Goal: Task Accomplishment & Management: Use online tool/utility

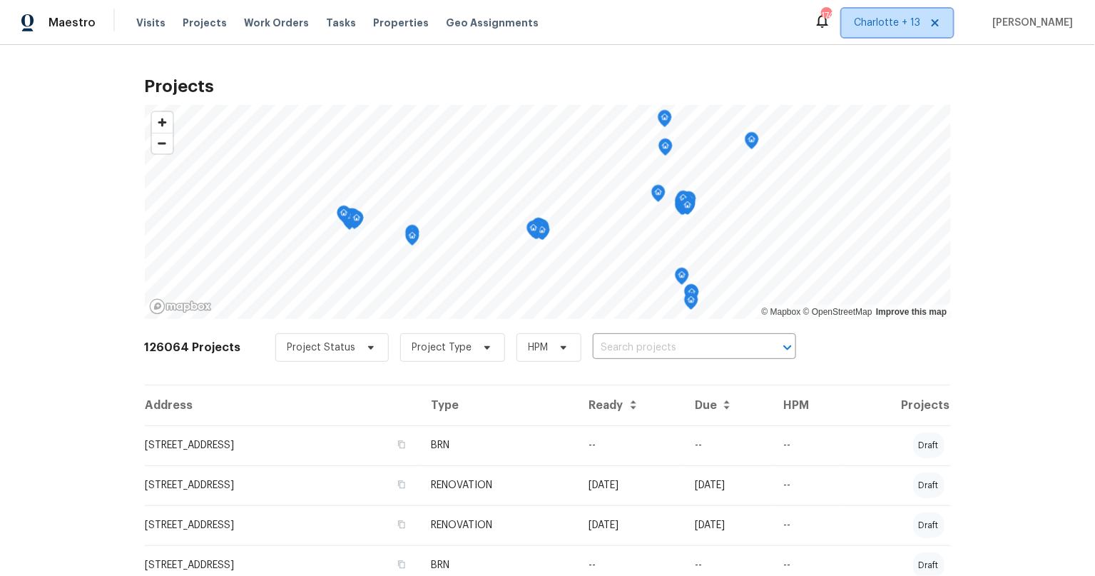
click at [913, 20] on span "Charlotte + 13" at bounding box center [887, 23] width 66 height 14
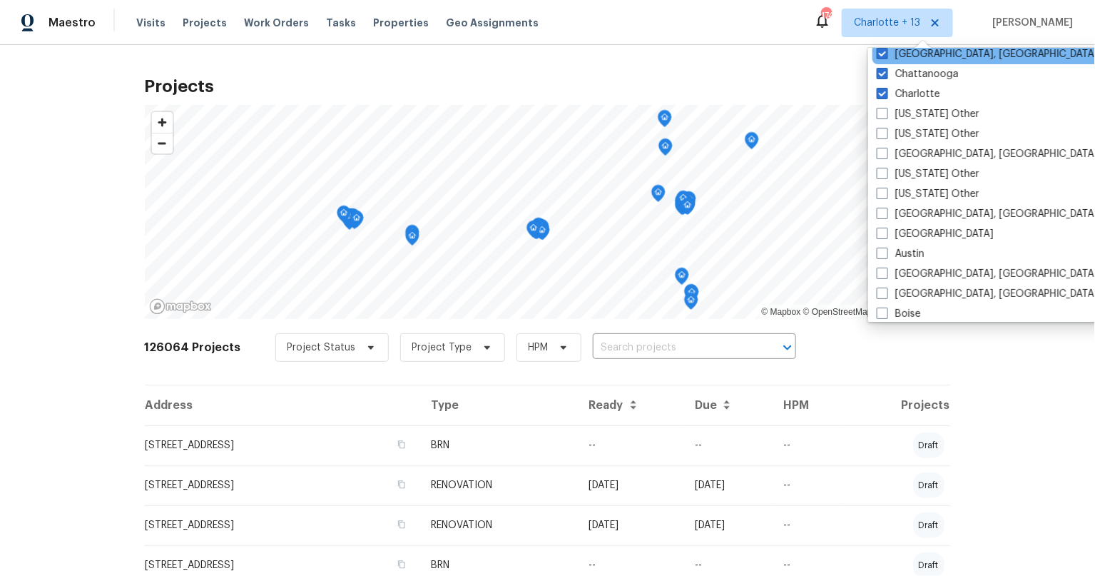
scroll to position [232, 0]
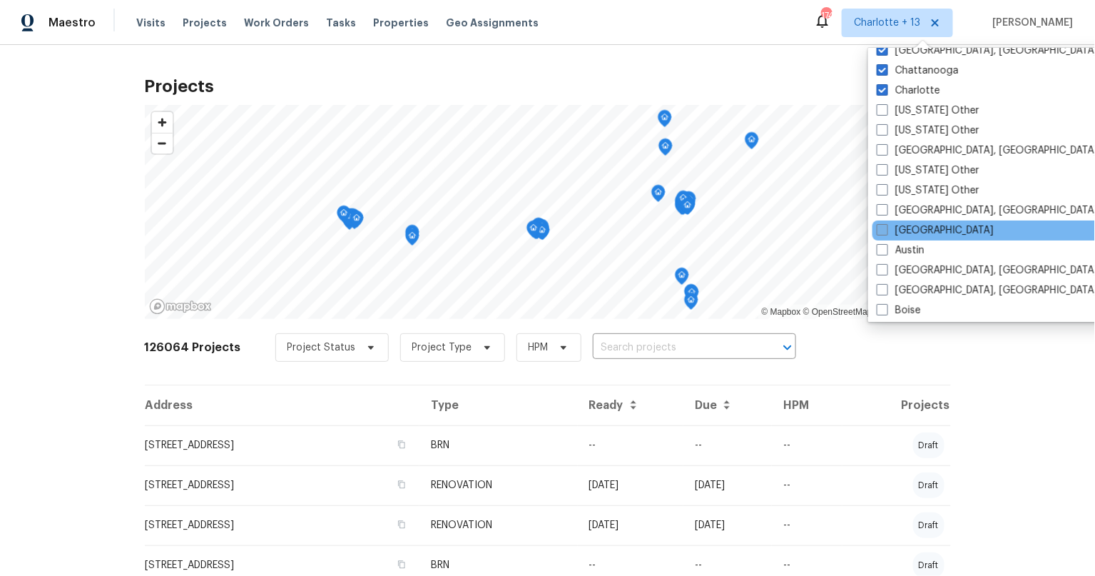
click at [882, 226] on span at bounding box center [882, 229] width 11 height 11
click at [882, 226] on input "Atlanta" at bounding box center [881, 227] width 9 height 9
checkbox input "true"
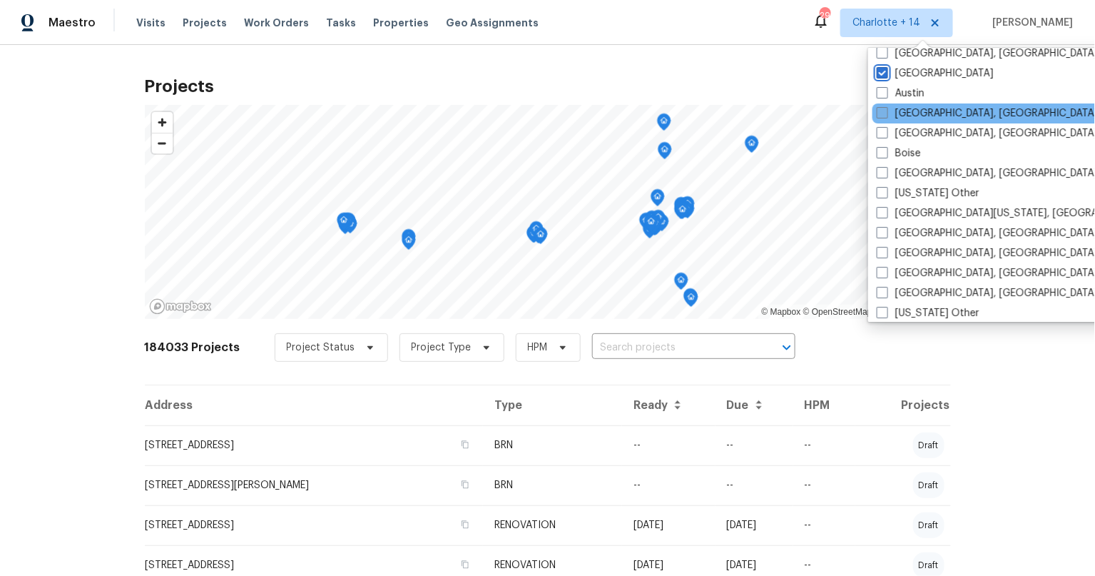
scroll to position [419, 0]
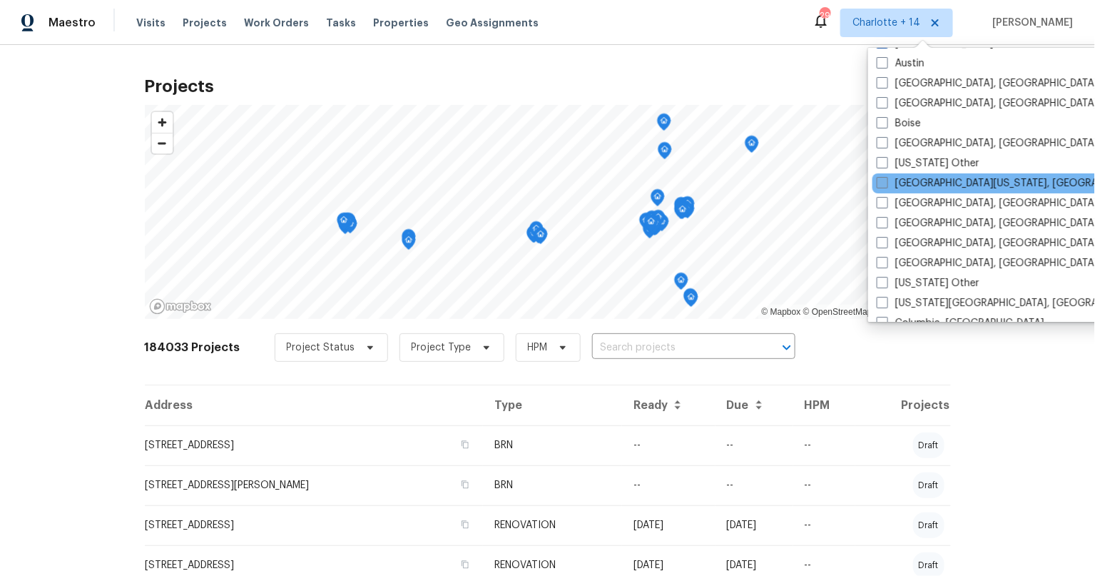
drag, startPoint x: 879, startPoint y: 165, endPoint x: 880, endPoint y: 175, distance: 9.4
click at [879, 165] on span at bounding box center [882, 162] width 11 height 11
click at [879, 165] on input "California Other" at bounding box center [881, 160] width 9 height 9
checkbox input "true"
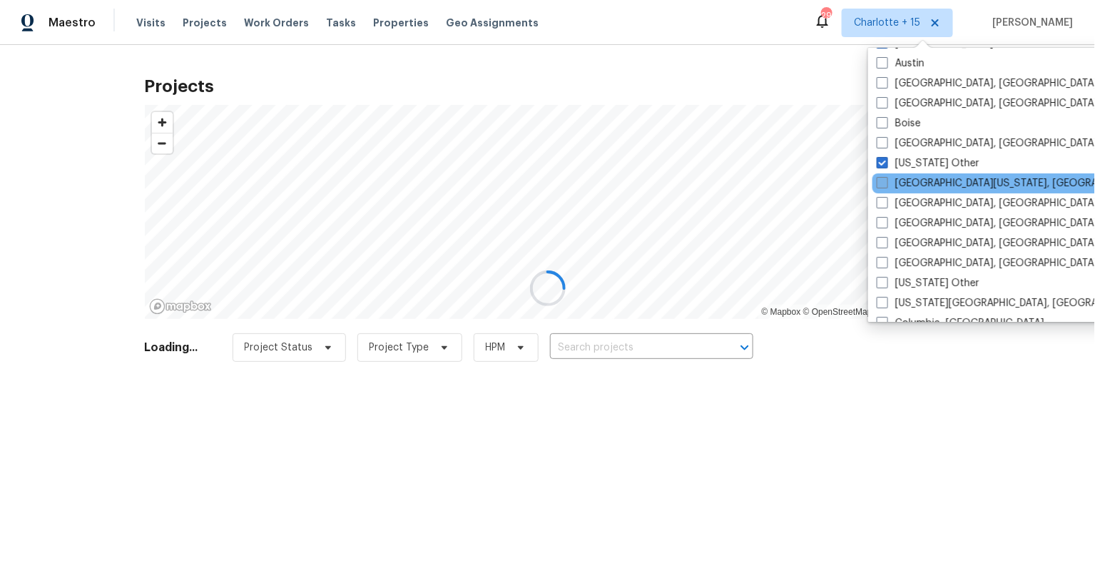
click at [879, 178] on span at bounding box center [882, 182] width 11 height 11
click at [879, 178] on input "Central California, CA" at bounding box center [881, 180] width 9 height 9
checkbox input "true"
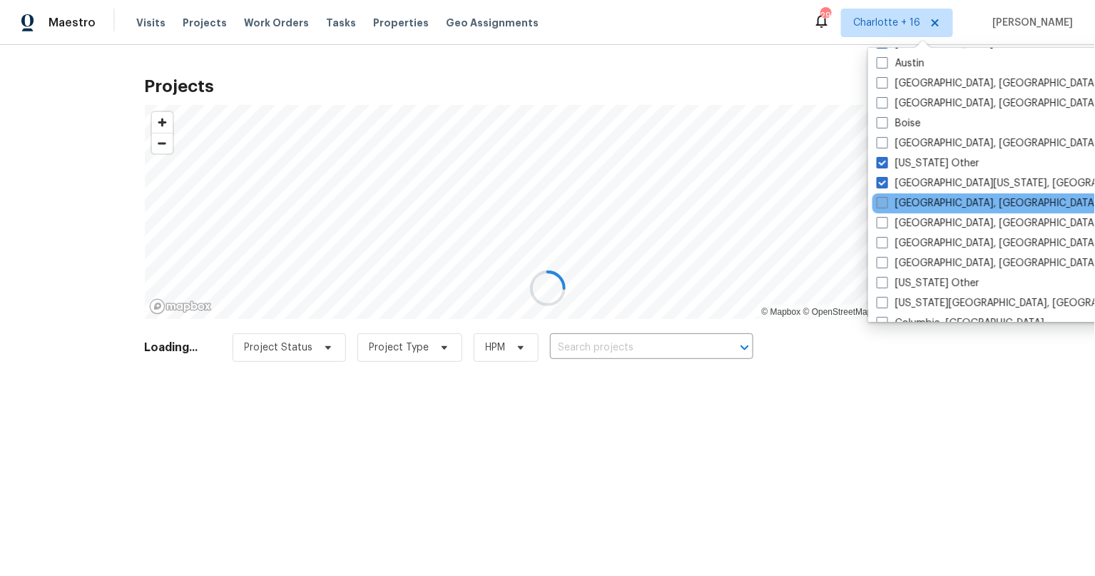
click at [881, 196] on label "Charleston, SC" at bounding box center [987, 203] width 221 height 14
click at [881, 196] on input "Charleston, SC" at bounding box center [881, 200] width 9 height 9
checkbox input "true"
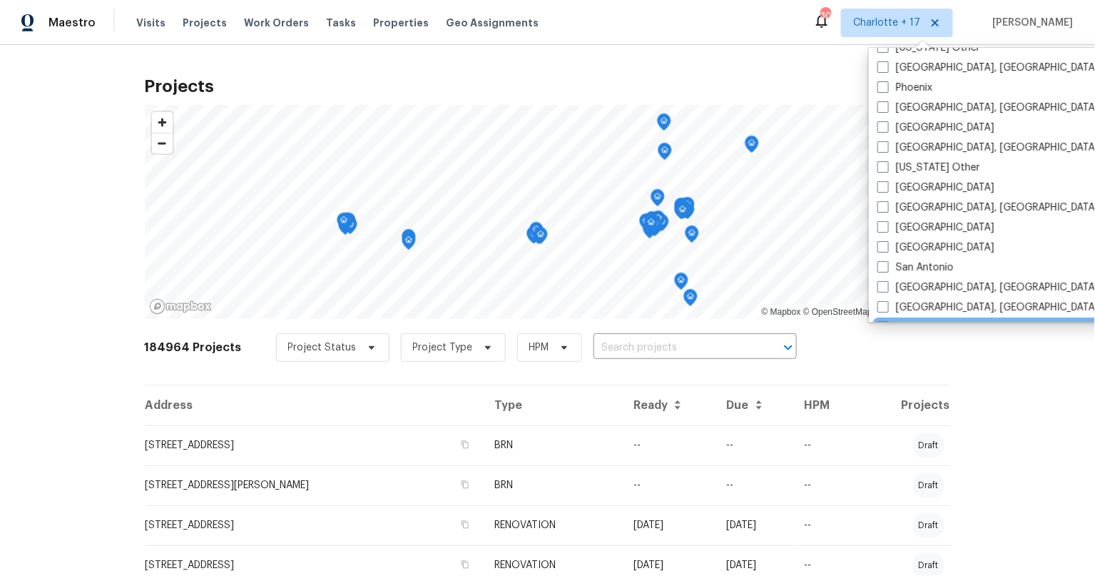
scroll to position [1722, 0]
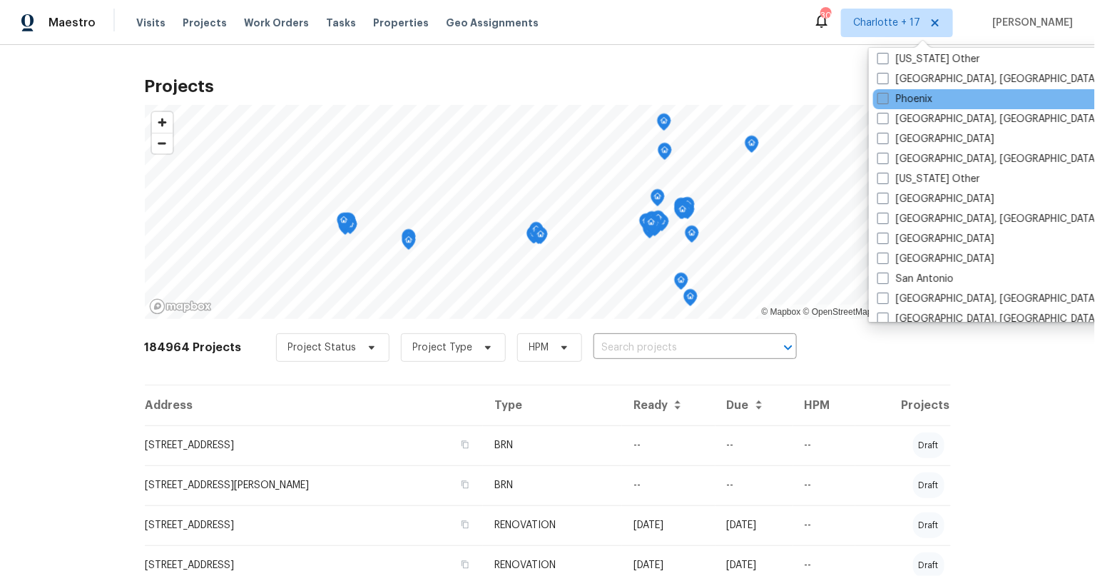
click at [887, 95] on span at bounding box center [882, 98] width 11 height 11
click at [886, 95] on input "Phoenix" at bounding box center [881, 96] width 9 height 9
checkbox input "true"
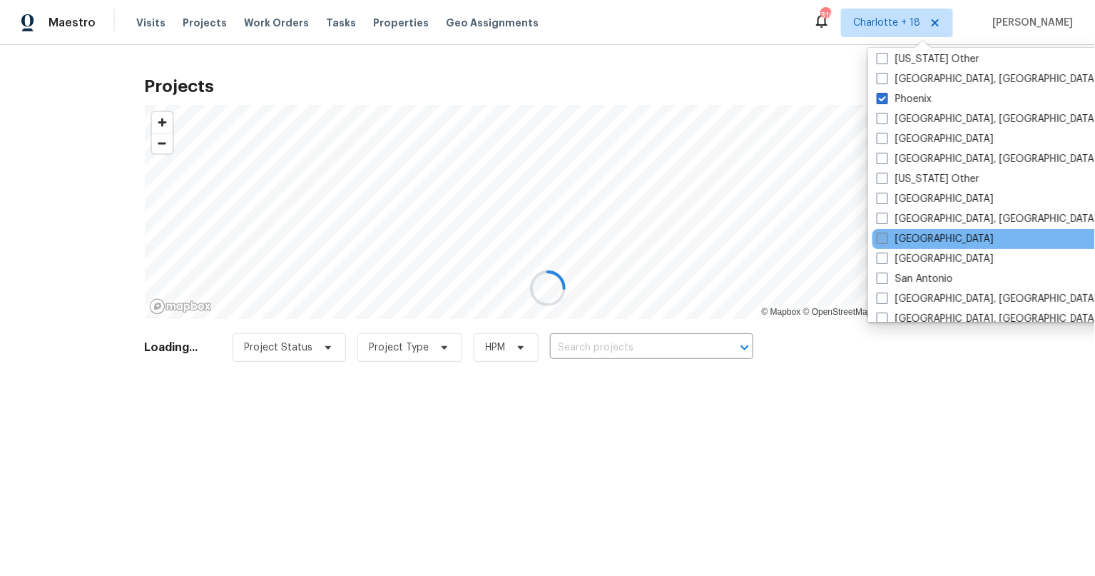
click at [887, 236] on span at bounding box center [882, 237] width 11 height 11
click at [886, 236] on input "Sacramento" at bounding box center [881, 236] width 9 height 9
checkbox input "true"
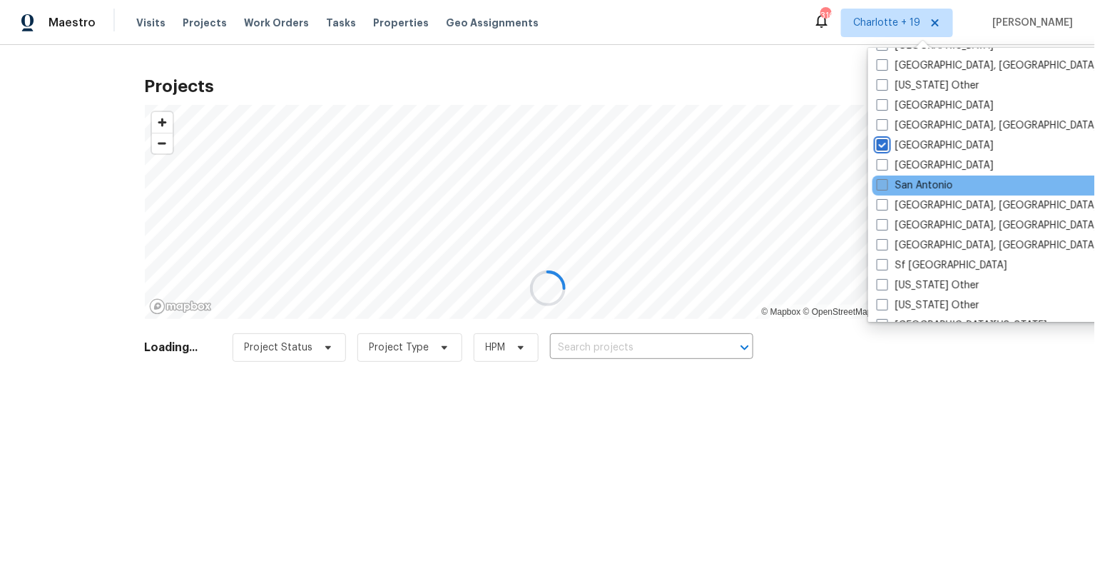
scroll to position [1834, 0]
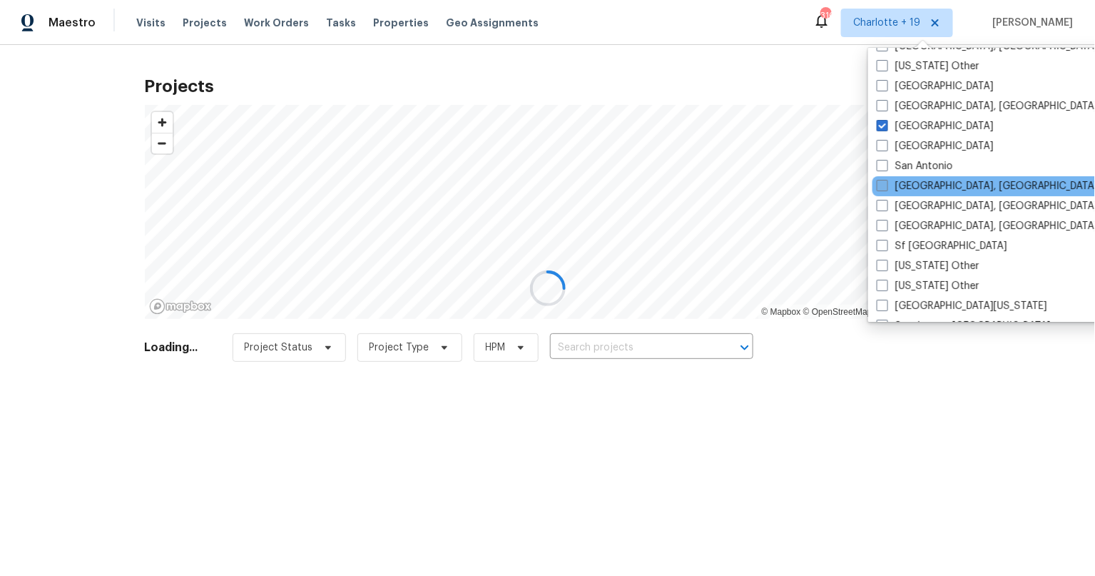
click at [887, 180] on span at bounding box center [882, 185] width 11 height 11
click at [886, 180] on input "San Diego, CA" at bounding box center [881, 183] width 9 height 9
checkbox input "true"
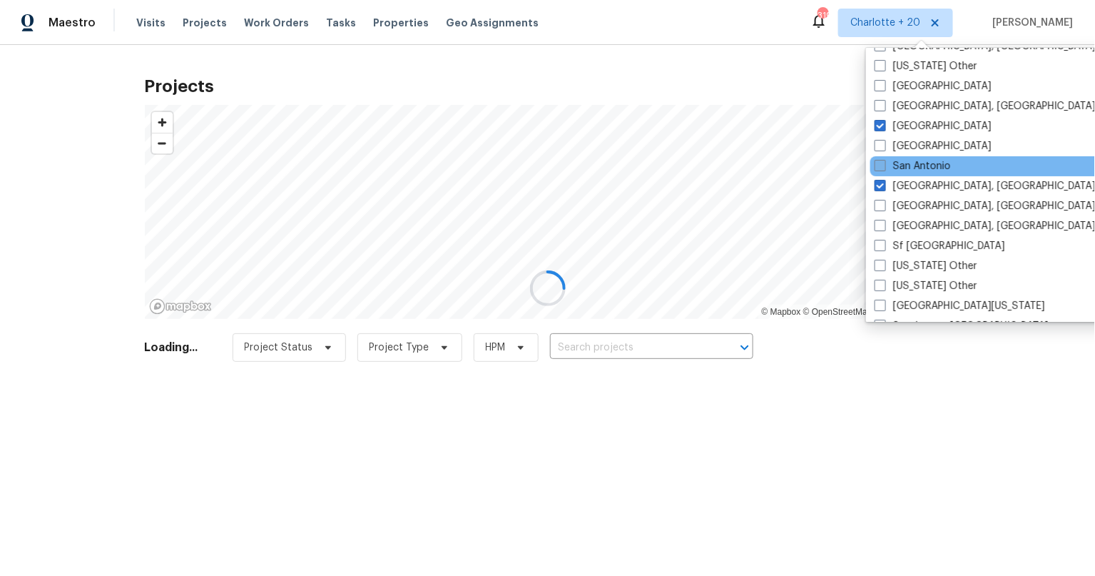
click at [886, 159] on label "San Antonio" at bounding box center [912, 166] width 76 height 14
click at [884, 159] on input "San Antonio" at bounding box center [878, 163] width 9 height 9
checkbox input "true"
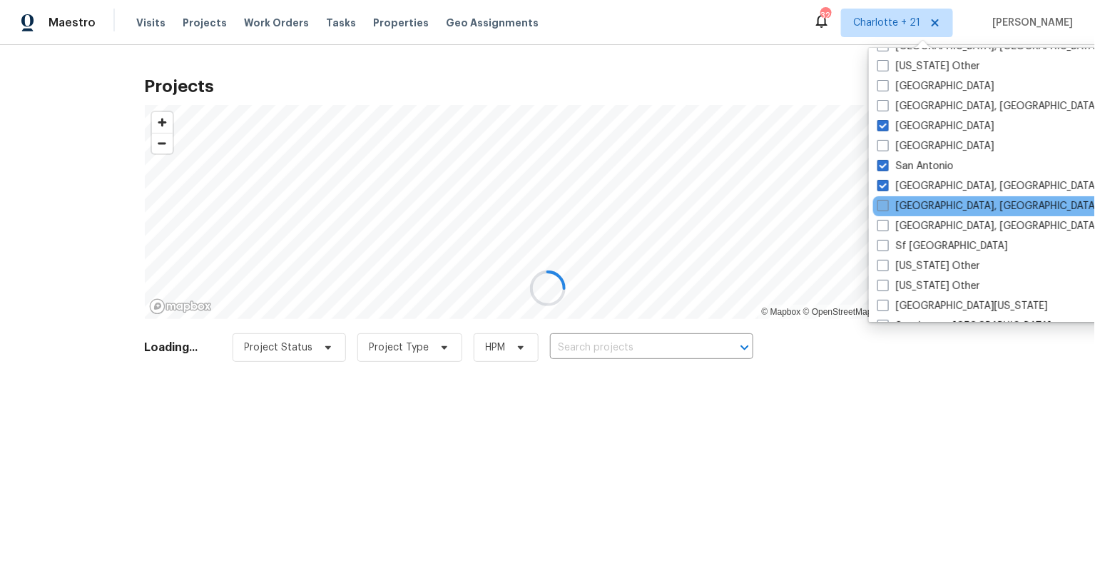
click at [884, 205] on span at bounding box center [882, 205] width 11 height 11
click at [884, 205] on input "Savannah, GA" at bounding box center [881, 203] width 9 height 9
checkbox input "true"
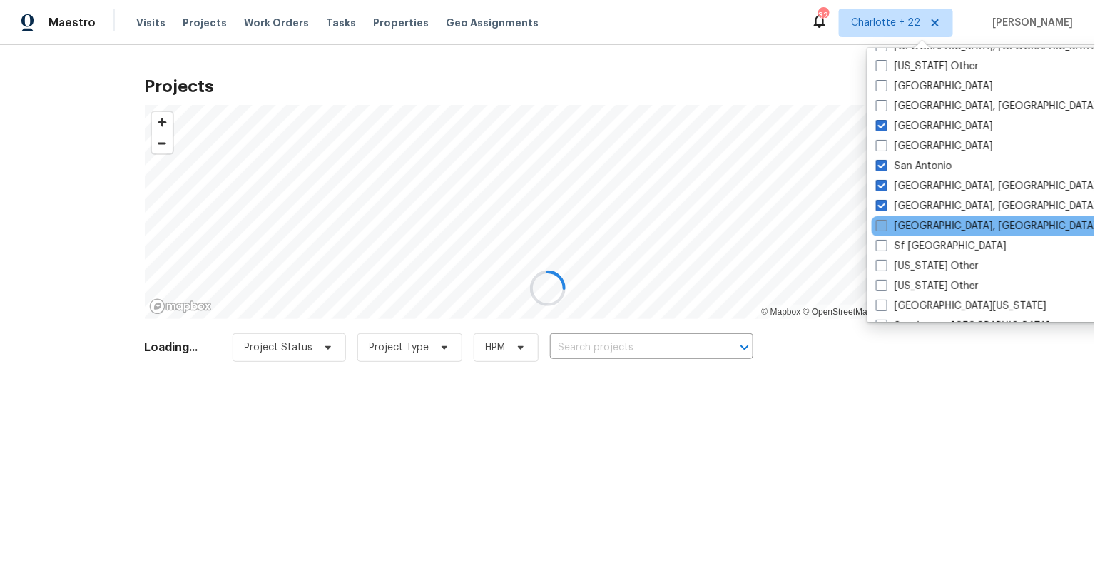
click at [883, 221] on span at bounding box center [881, 225] width 11 height 11
click at [883, 221] on input "Seattle, WA" at bounding box center [880, 223] width 9 height 9
click at [885, 228] on span at bounding box center [880, 225] width 11 height 11
click at [884, 228] on input "Seattle, WA" at bounding box center [879, 223] width 9 height 9
checkbox input "false"
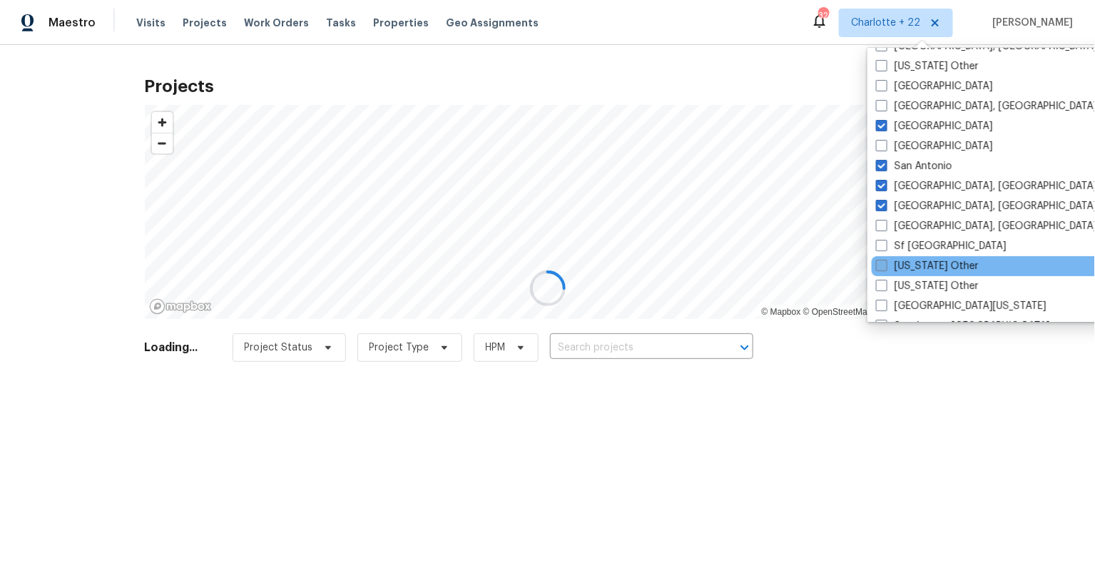
drag, startPoint x: 886, startPoint y: 242, endPoint x: 898, endPoint y: 267, distance: 26.8
click at [886, 242] on span at bounding box center [881, 245] width 11 height 11
click at [885, 242] on input "Sf Bay Area" at bounding box center [880, 243] width 9 height 9
checkbox input "true"
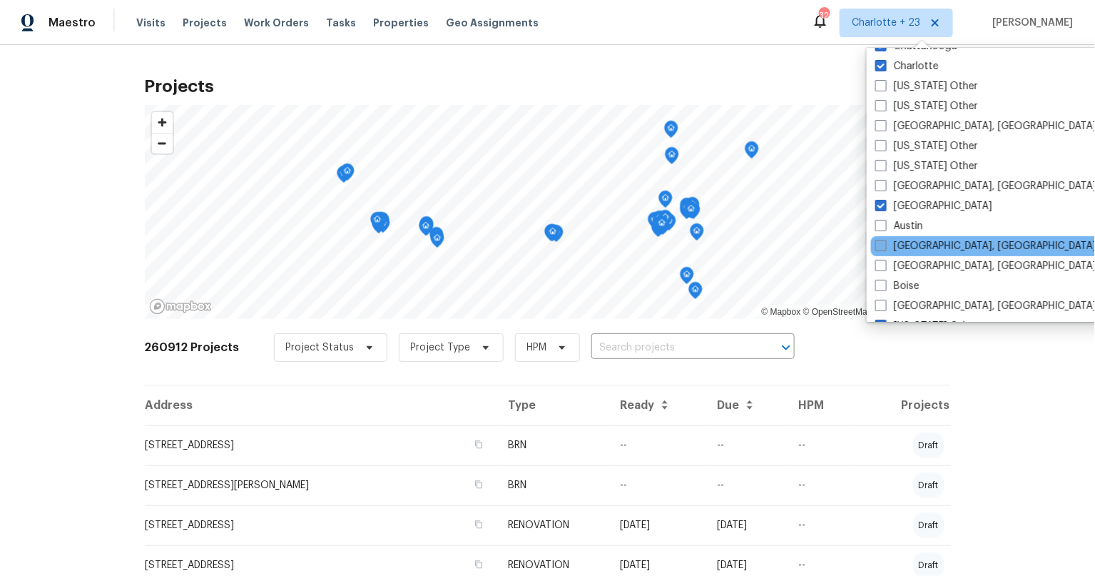
scroll to position [239, 0]
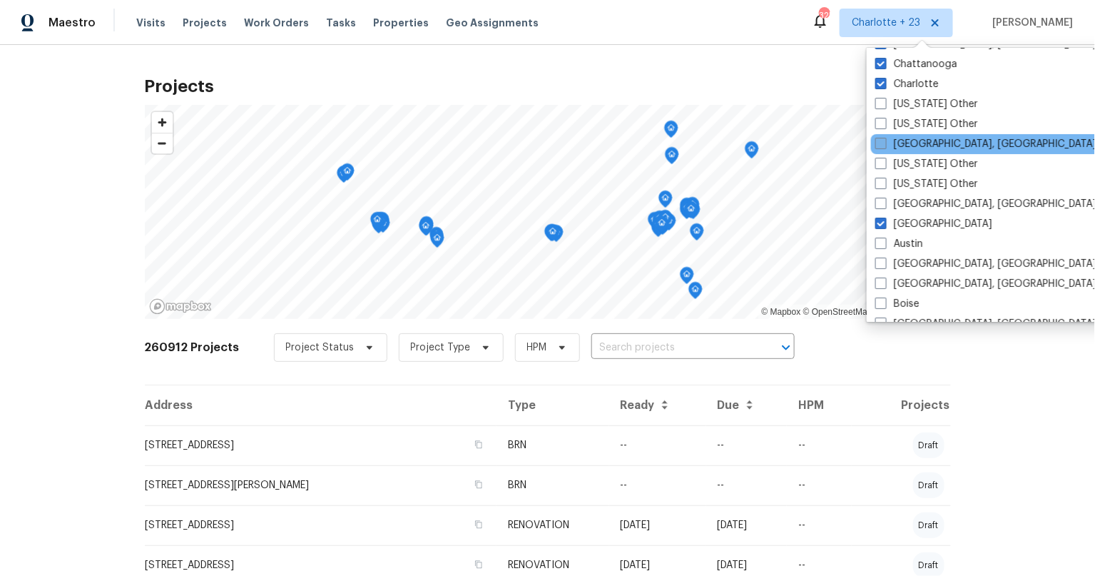
drag, startPoint x: 877, startPoint y: 140, endPoint x: 883, endPoint y: 145, distance: 7.6
click at [877, 140] on span at bounding box center [880, 143] width 11 height 11
click at [877, 140] on input "Albuquerque, NM" at bounding box center [879, 141] width 9 height 9
checkbox input "true"
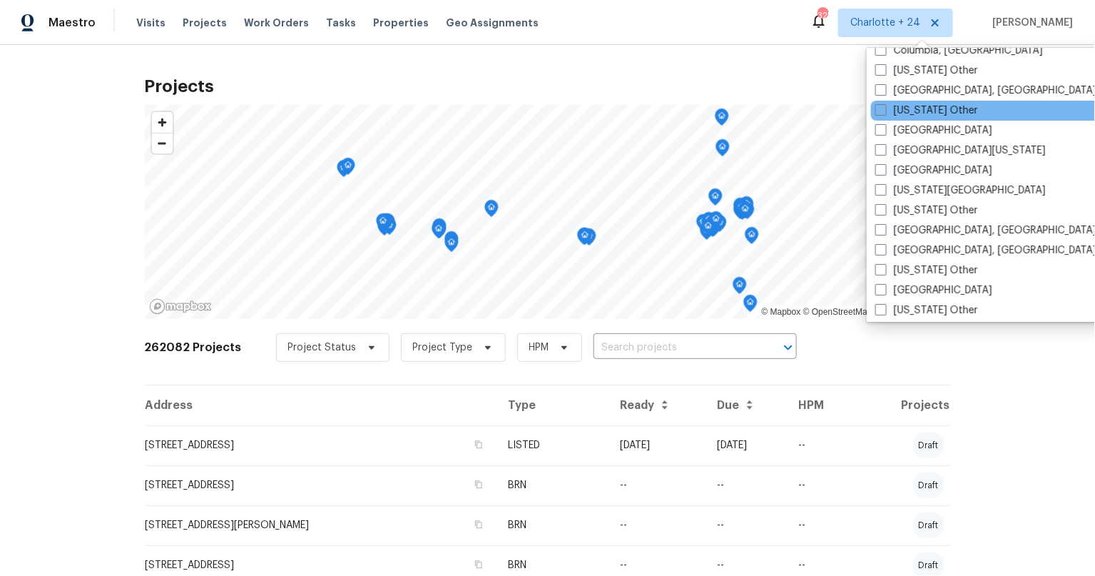
scroll to position [713, 0]
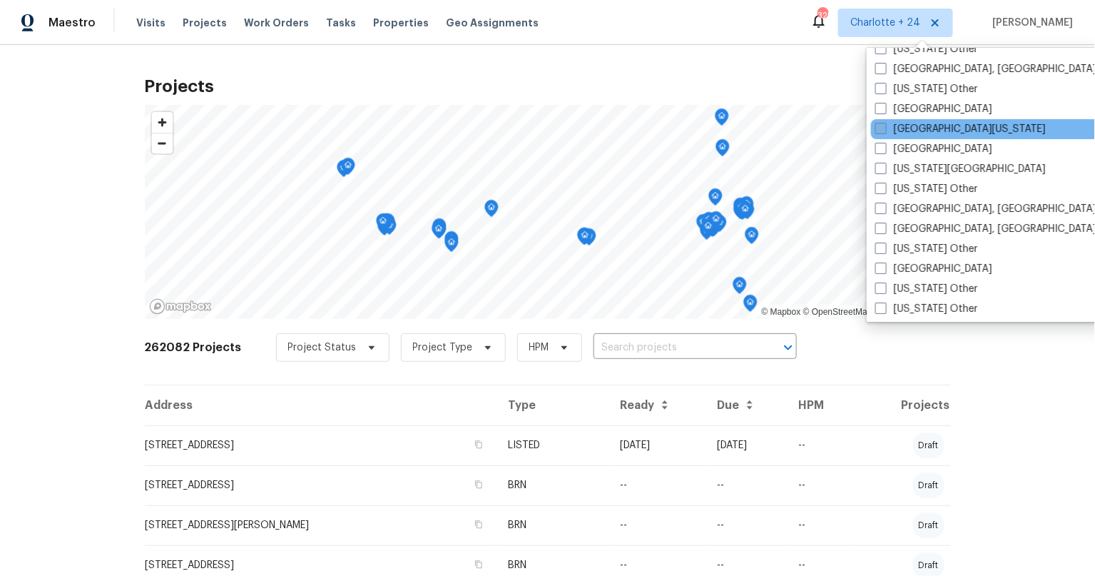
click at [886, 126] on span at bounding box center [880, 128] width 11 height 11
click at [884, 126] on input "East Texas" at bounding box center [879, 126] width 9 height 9
checkbox input "true"
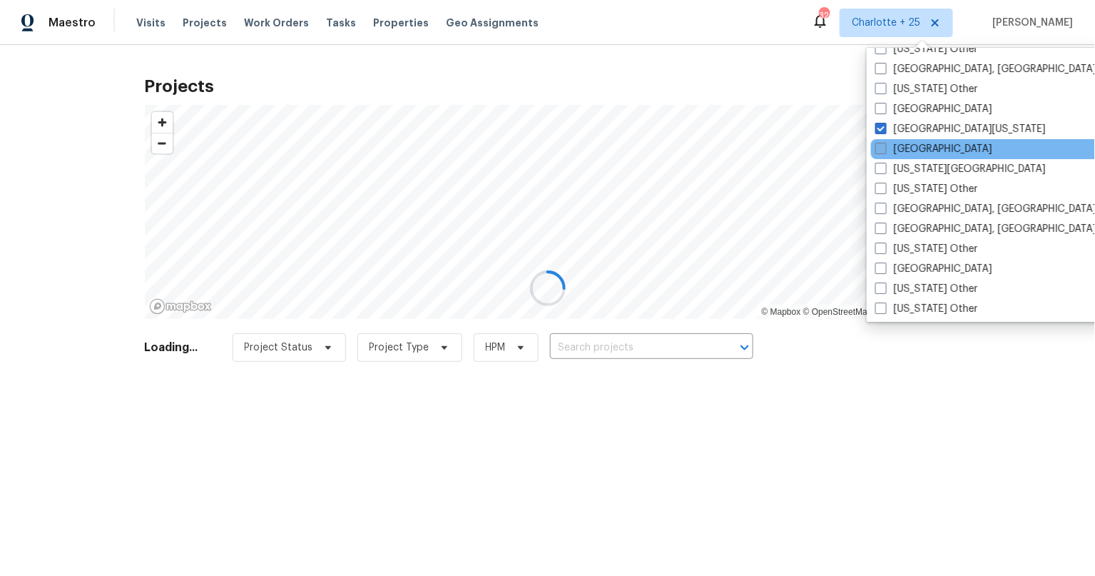
click at [881, 150] on span at bounding box center [880, 148] width 11 height 11
click at [881, 150] on input "El Paso" at bounding box center [879, 146] width 9 height 9
checkbox input "true"
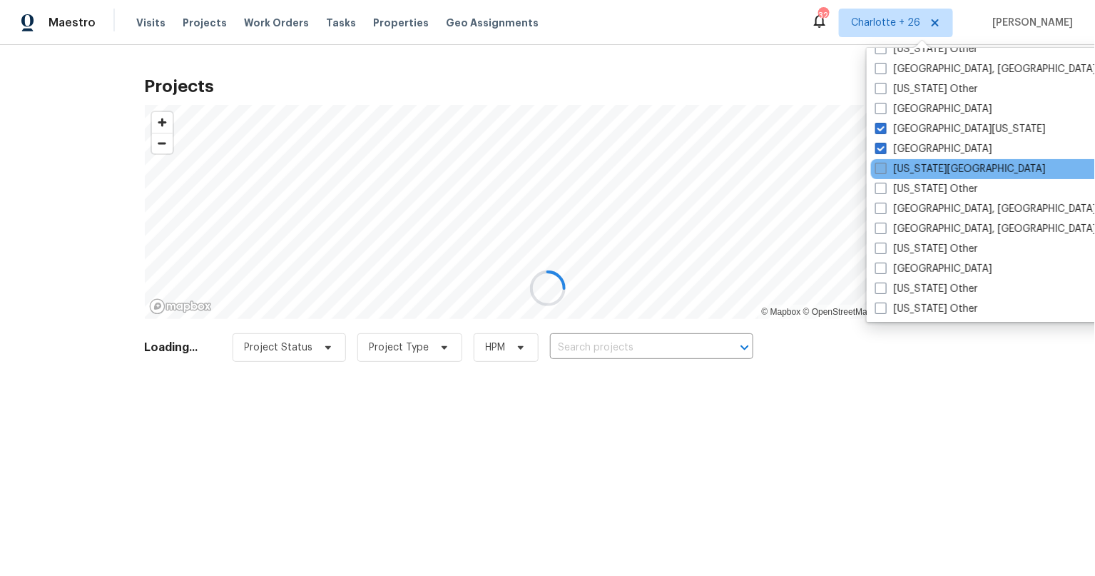
click at [883, 168] on span at bounding box center [880, 168] width 11 height 11
click at [883, 168] on input "Florida Panhandle" at bounding box center [879, 166] width 9 height 9
checkbox input "true"
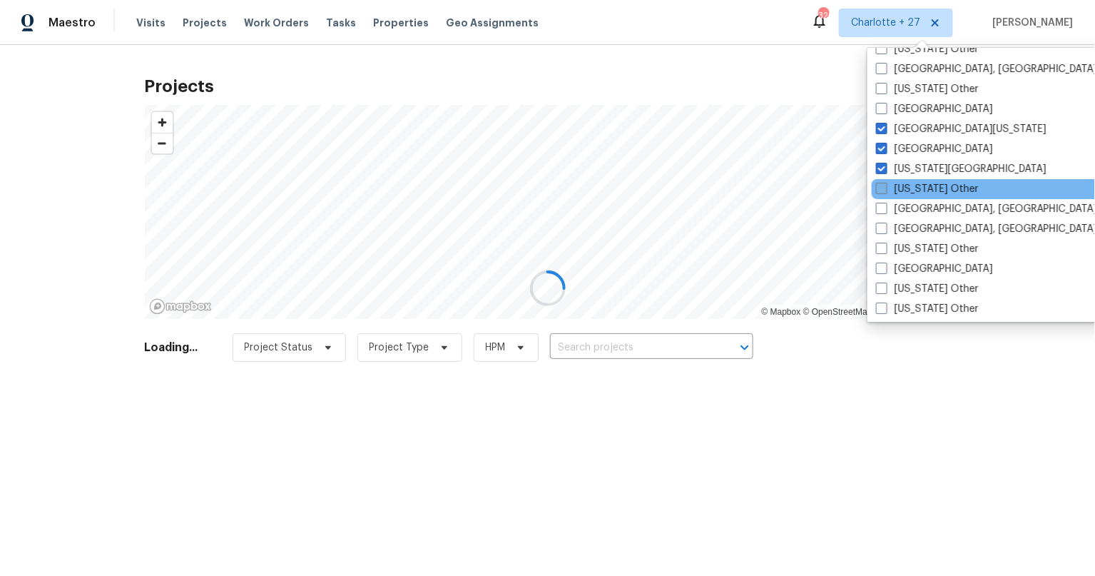
click at [884, 188] on span at bounding box center [881, 188] width 11 height 11
click at [884, 188] on input "Georgia Other" at bounding box center [880, 186] width 9 height 9
checkbox input "true"
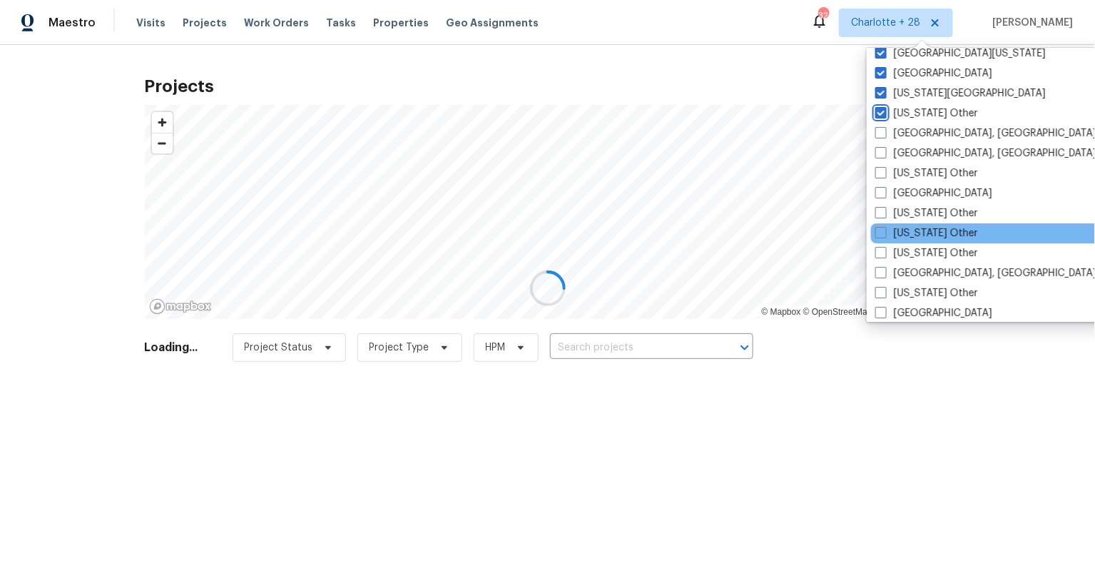
scroll to position [829, 0]
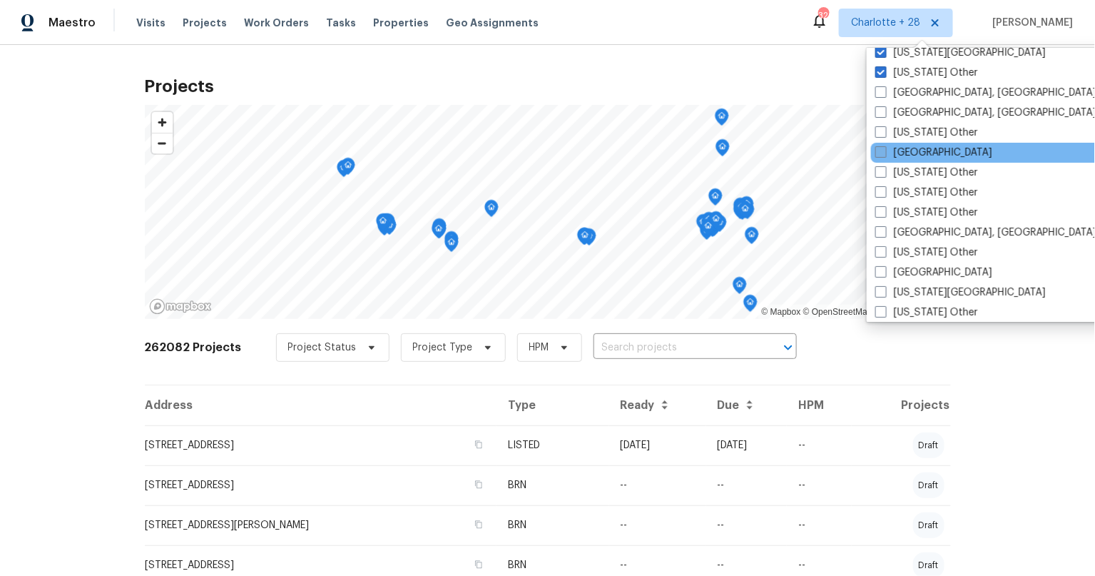
click at [889, 149] on label "Houston" at bounding box center [933, 152] width 117 height 14
click at [884, 149] on input "Houston" at bounding box center [879, 149] width 9 height 9
checkbox input "true"
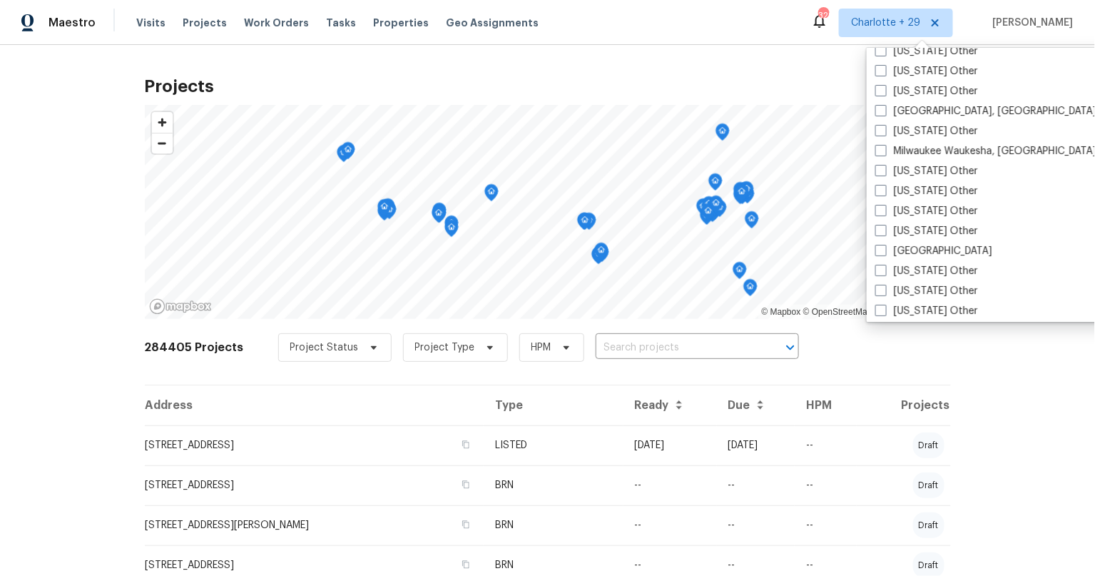
scroll to position [1355, 0]
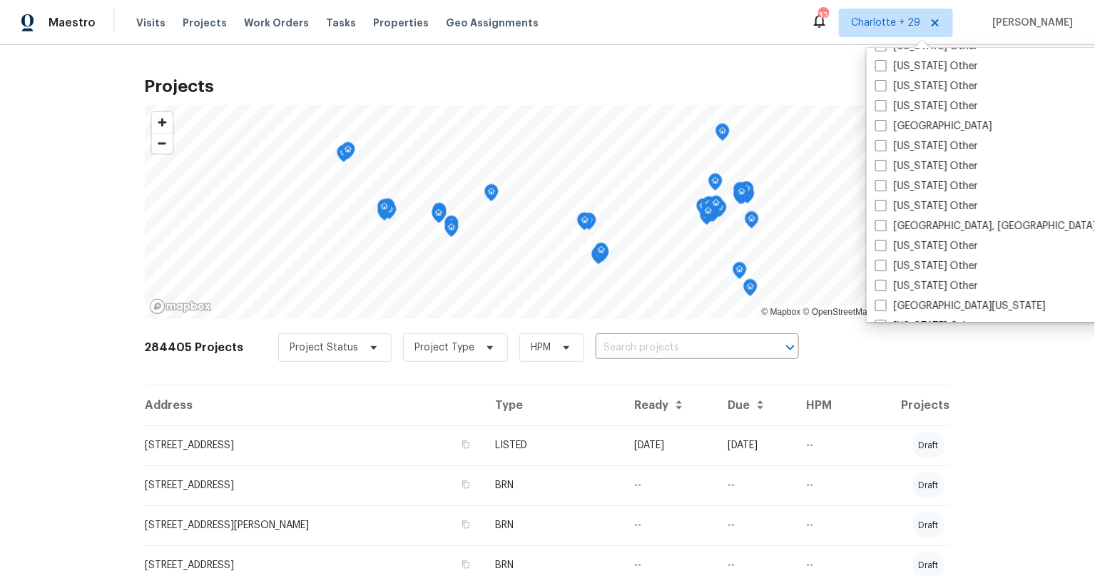
click at [74, 344] on div "Projects © Mapbox © OpenStreetMap Improve this map 284405 Projects Project Stat…" at bounding box center [547, 310] width 1095 height 531
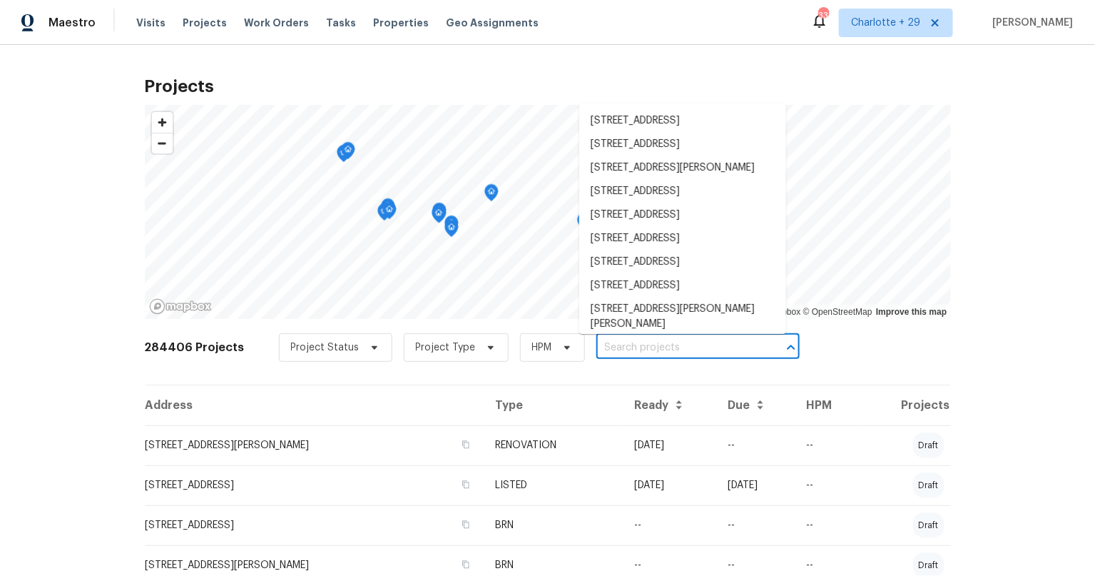
click at [649, 346] on input "text" at bounding box center [677, 348] width 163 height 22
paste input "12179 58th Place N"
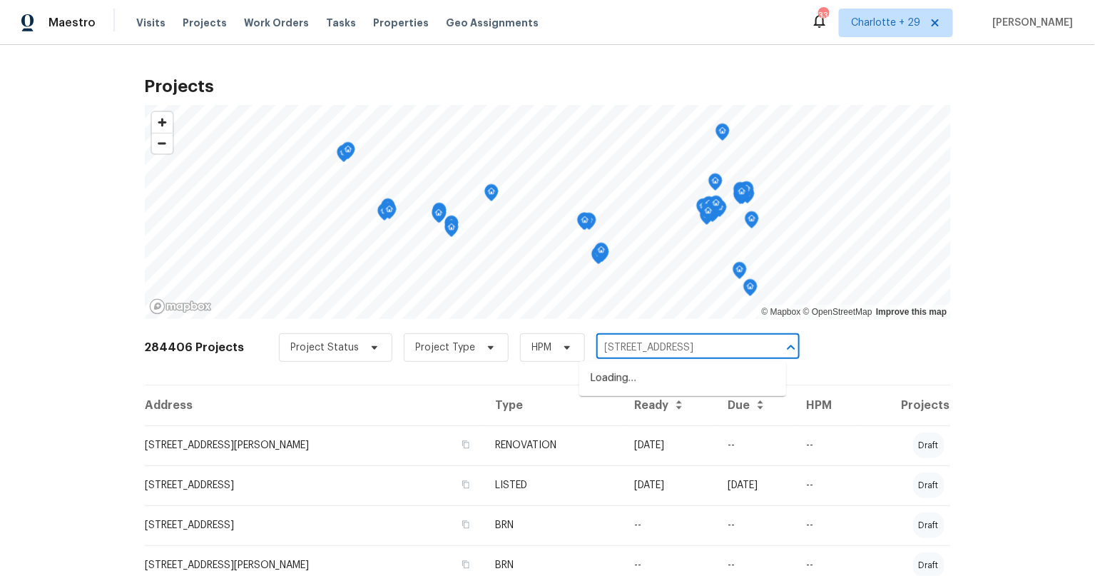
type input "12179 58th Place N"
click at [917, 26] on span "Charlotte + 29" at bounding box center [885, 23] width 69 height 14
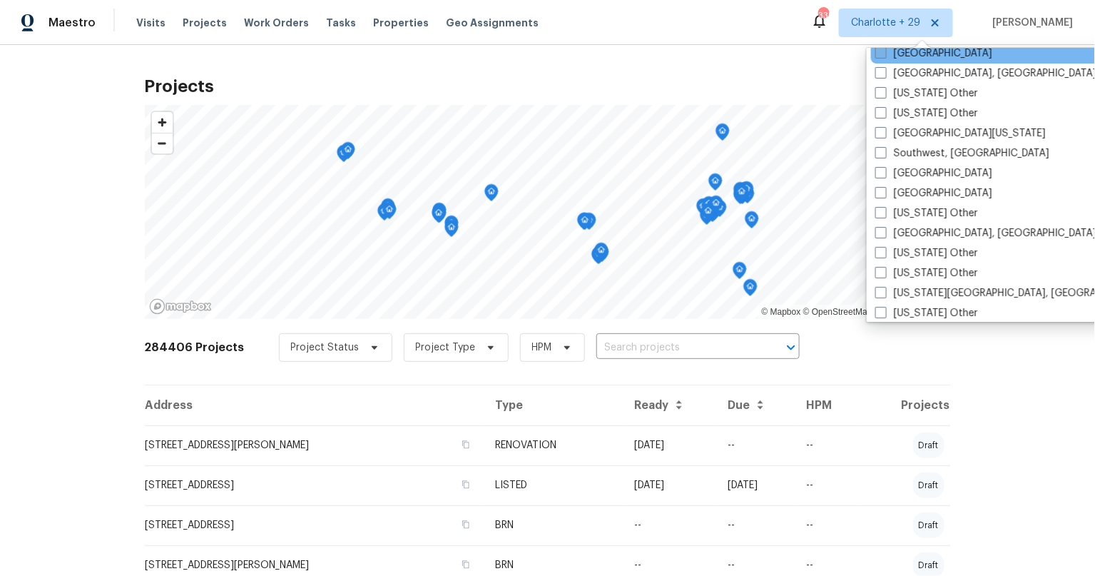
scroll to position [1991, 0]
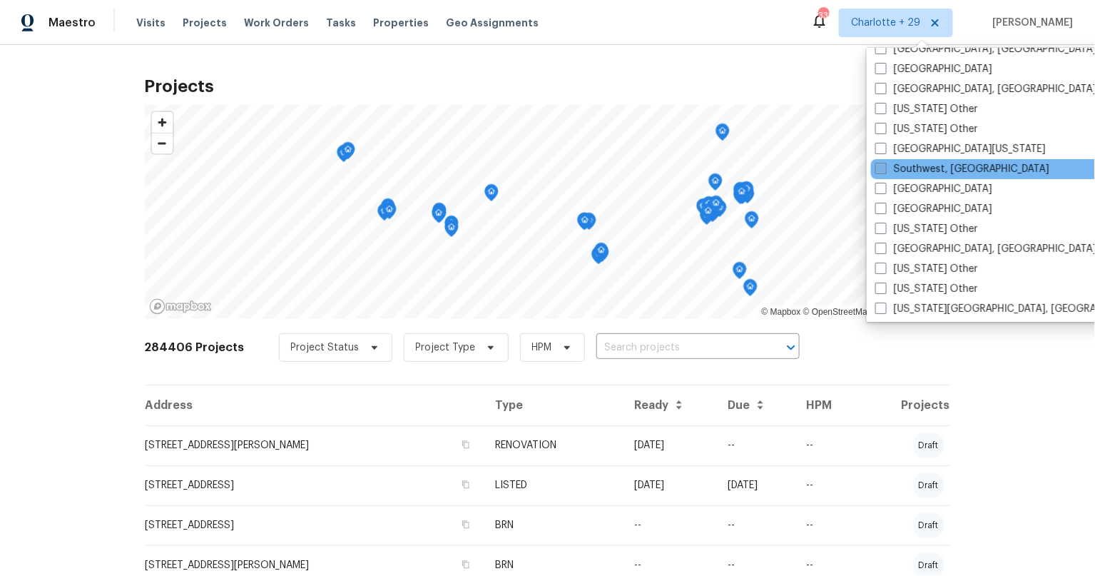
click at [889, 166] on label "Southwest, FL" at bounding box center [962, 169] width 174 height 14
click at [884, 166] on input "Southwest, FL" at bounding box center [879, 166] width 9 height 9
checkbox input "true"
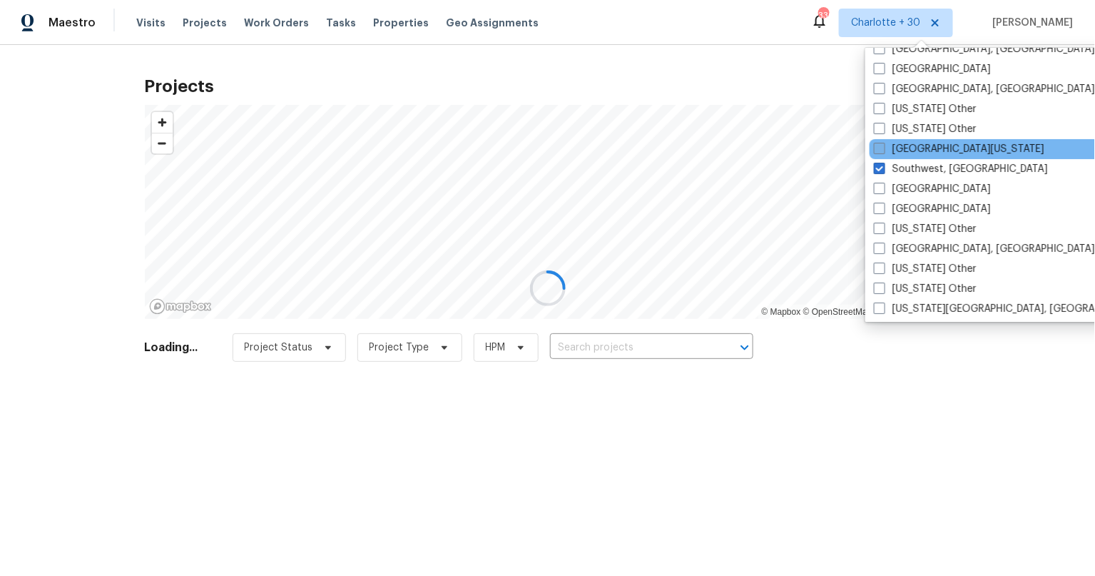
click at [878, 145] on span at bounding box center [879, 148] width 11 height 11
click at [878, 145] on input "South Texas" at bounding box center [878, 146] width 9 height 9
checkbox input "true"
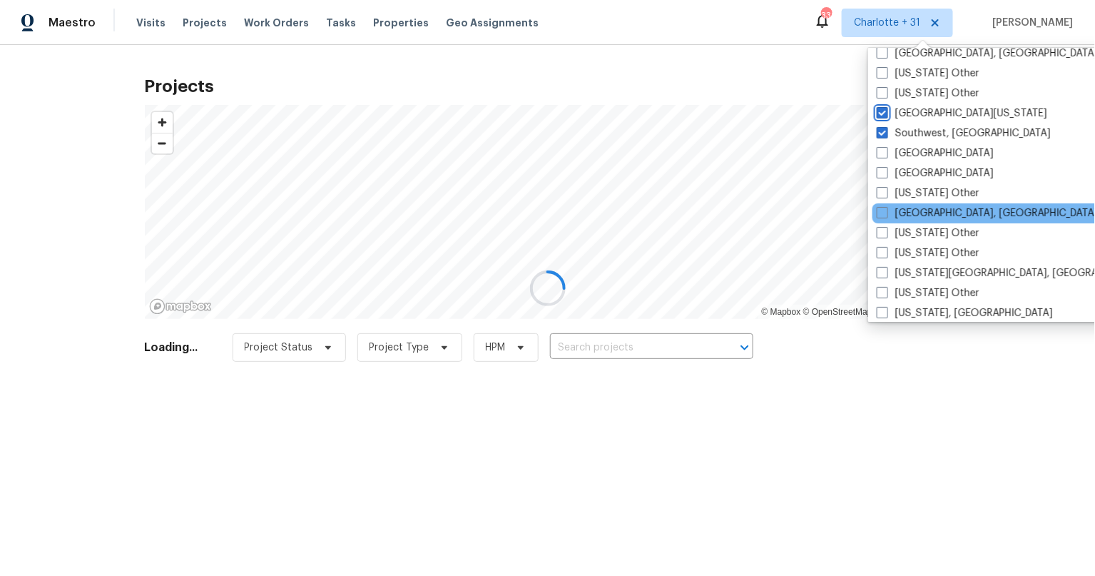
scroll to position [2031, 0]
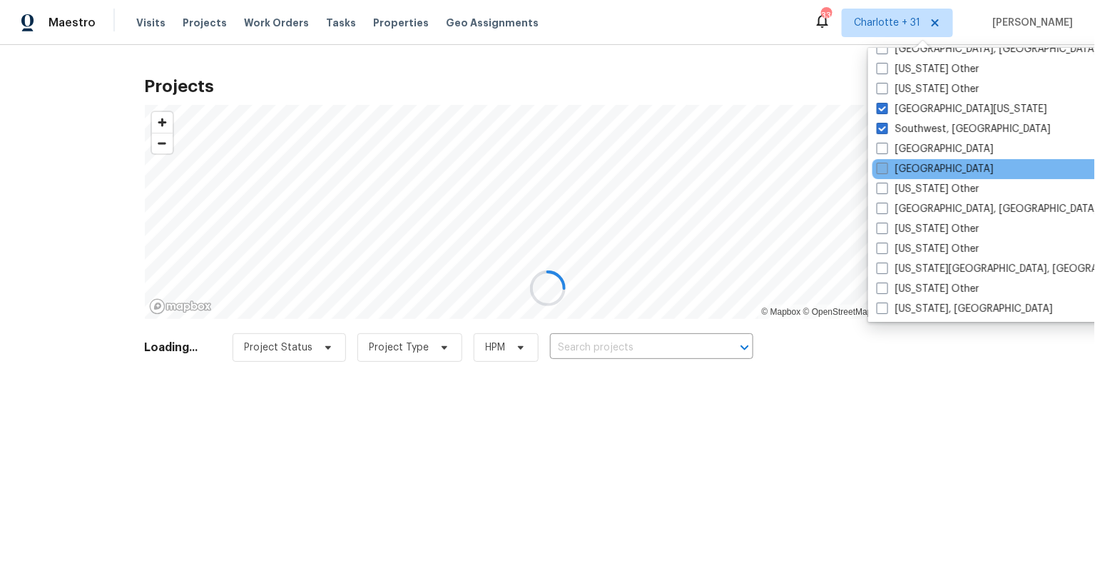
click at [880, 170] on span at bounding box center [882, 168] width 11 height 11
click at [880, 170] on input "Tampa" at bounding box center [881, 166] width 9 height 9
checkbox input "true"
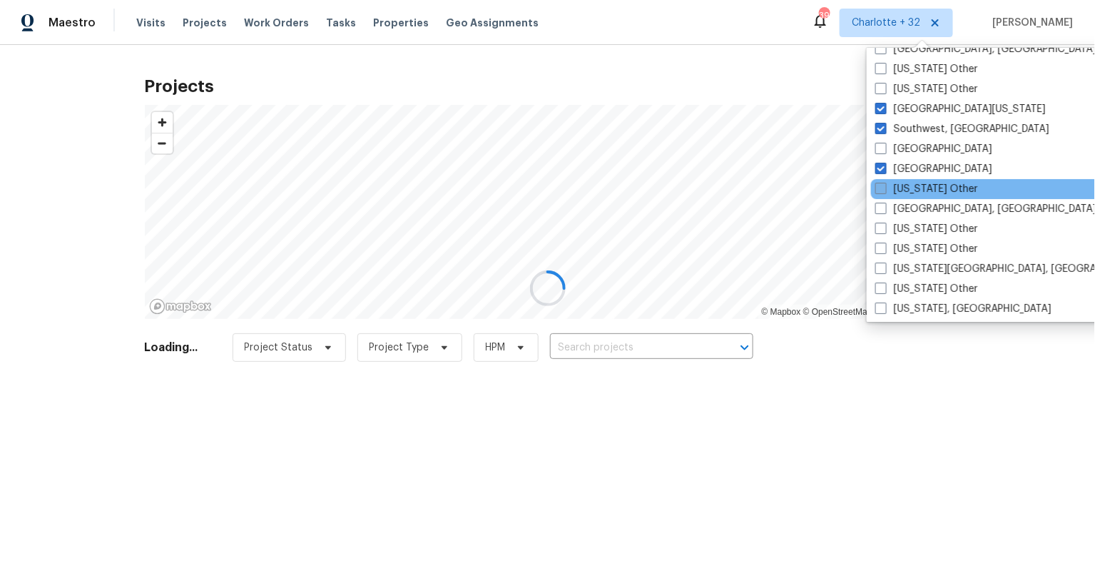
click at [883, 187] on span at bounding box center [880, 188] width 11 height 11
click at [883, 187] on input "Tennessee Other" at bounding box center [879, 186] width 9 height 9
checkbox input "true"
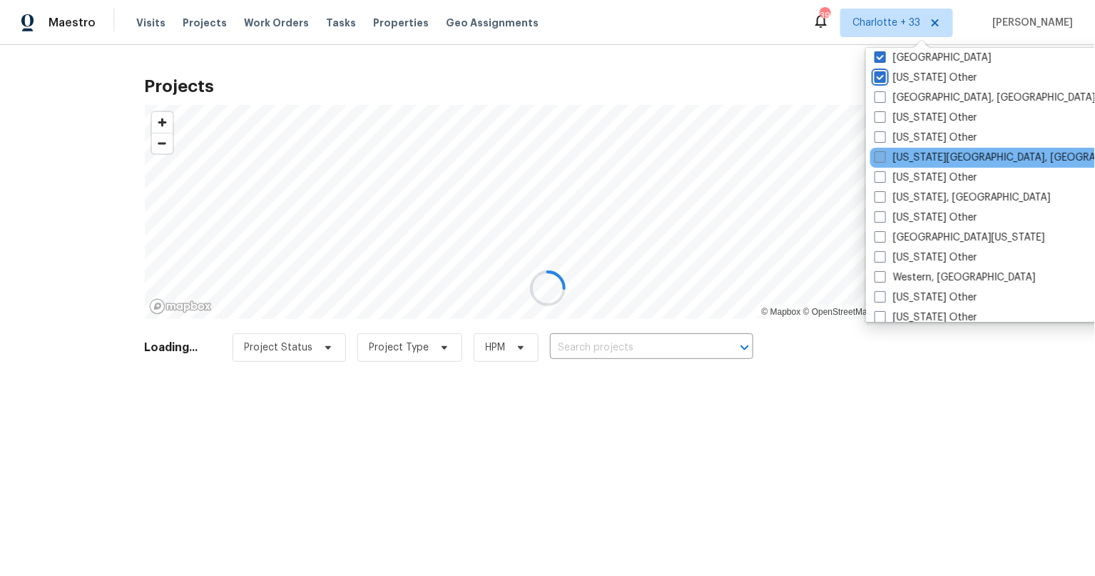
scroll to position [2152, 0]
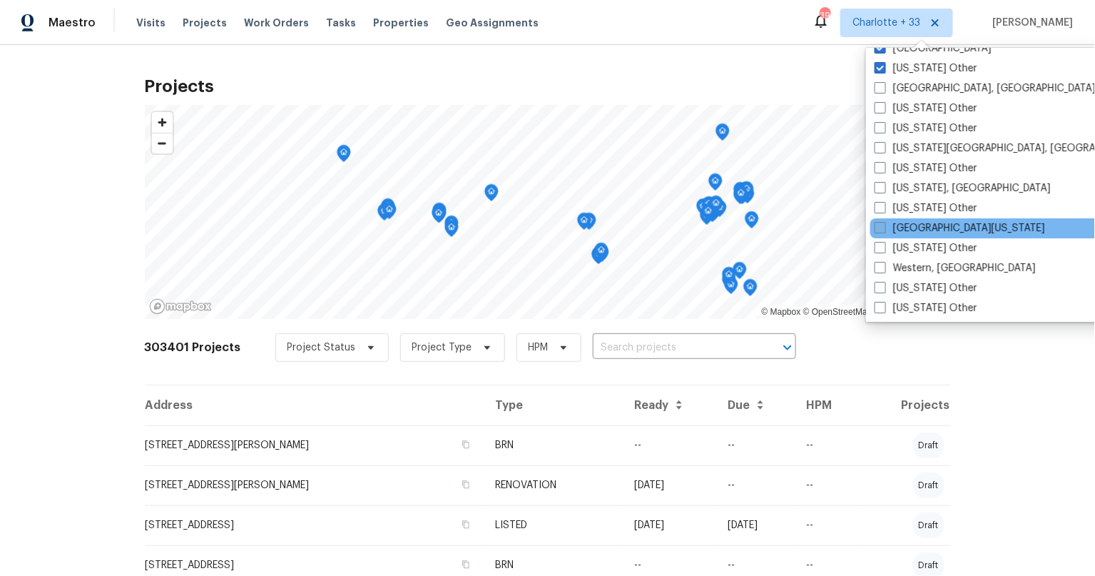
click at [878, 228] on span at bounding box center [879, 227] width 11 height 11
click at [878, 228] on input "West Texas" at bounding box center [878, 225] width 9 height 9
checkbox input "true"
click at [672, 349] on input "text" at bounding box center [674, 348] width 163 height 22
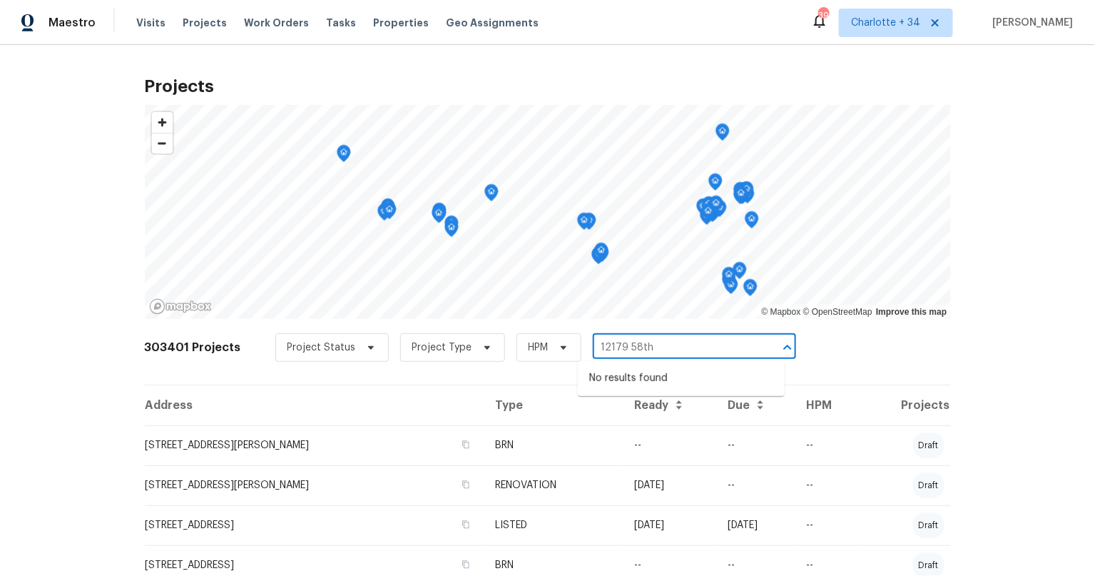
type input "12179 58th"
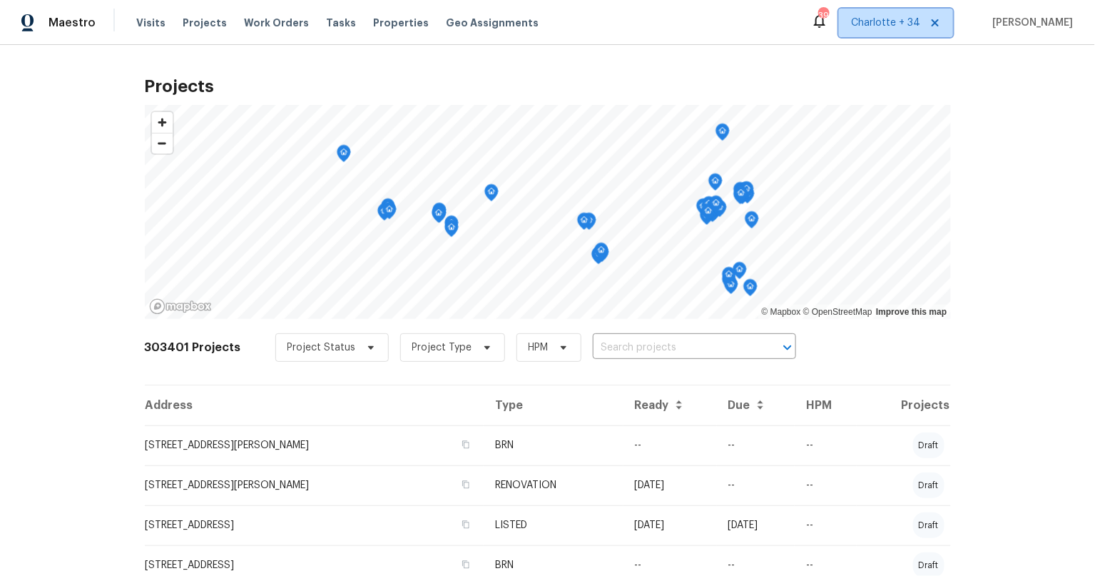
click at [920, 28] on span "Charlotte + 34" at bounding box center [885, 23] width 69 height 14
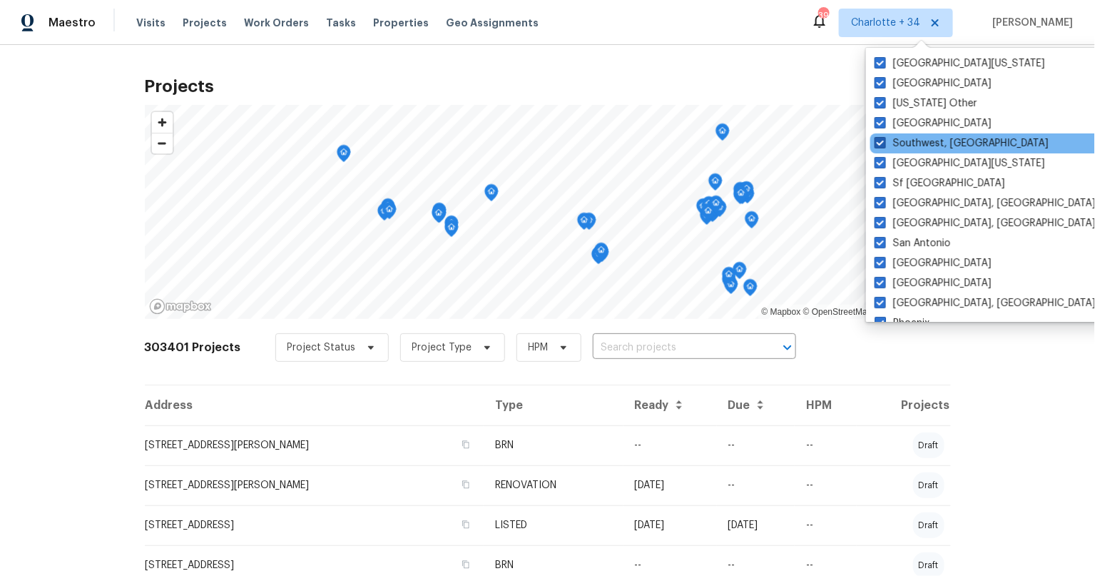
click at [881, 140] on span at bounding box center [879, 142] width 11 height 11
click at [881, 140] on input "Southwest, FL" at bounding box center [878, 140] width 9 height 9
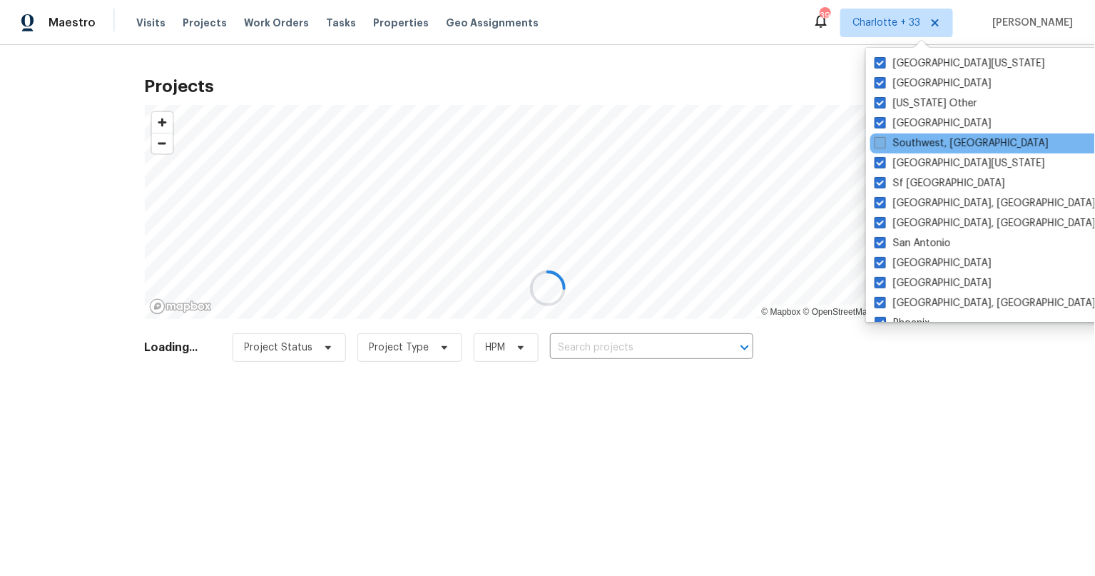
click at [881, 140] on span at bounding box center [879, 142] width 11 height 11
click at [881, 140] on input "Southwest, FL" at bounding box center [878, 140] width 9 height 9
checkbox input "true"
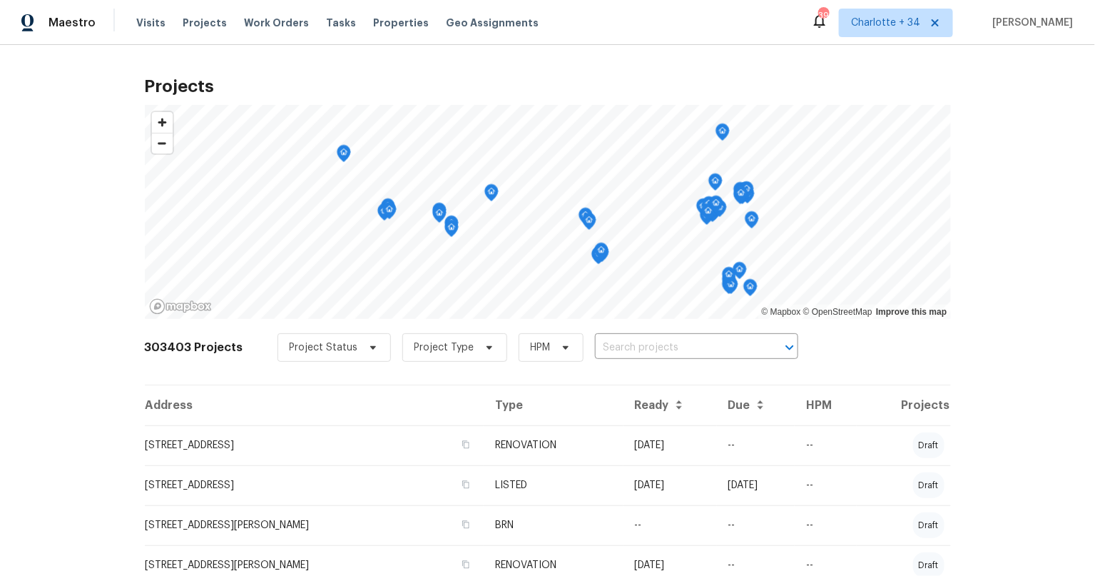
click at [88, 339] on div "Projects © Mapbox © OpenStreetMap Improve this map 303403 Projects Project Stat…" at bounding box center [547, 310] width 1095 height 531
click at [649, 344] on input "text" at bounding box center [676, 348] width 163 height 22
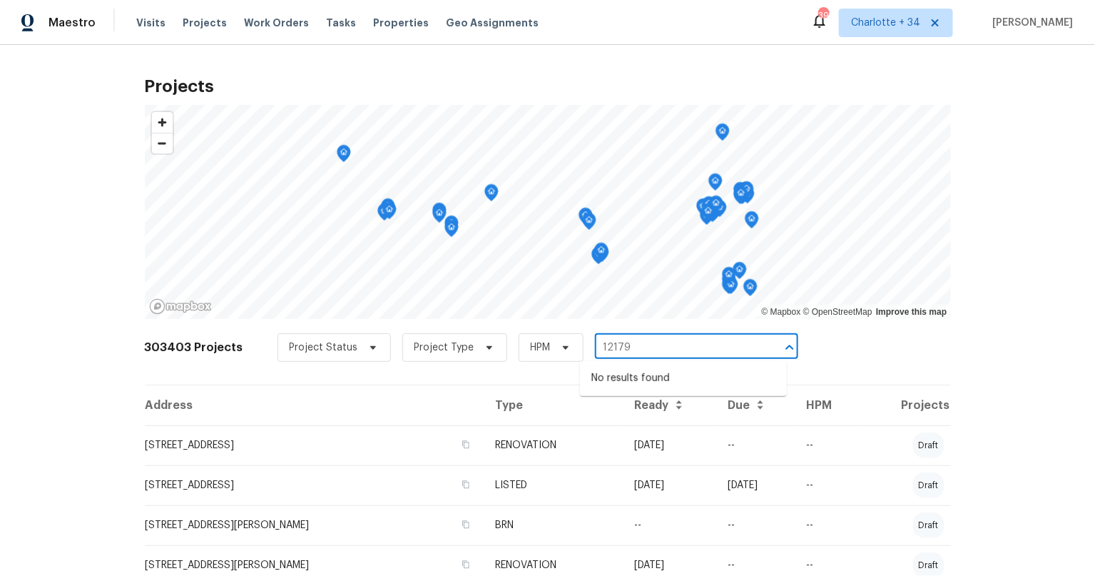
type input "12179"
click at [83, 362] on div "Projects © Mapbox © OpenStreetMap Improve this map 303403 Projects Project Stat…" at bounding box center [547, 310] width 1095 height 531
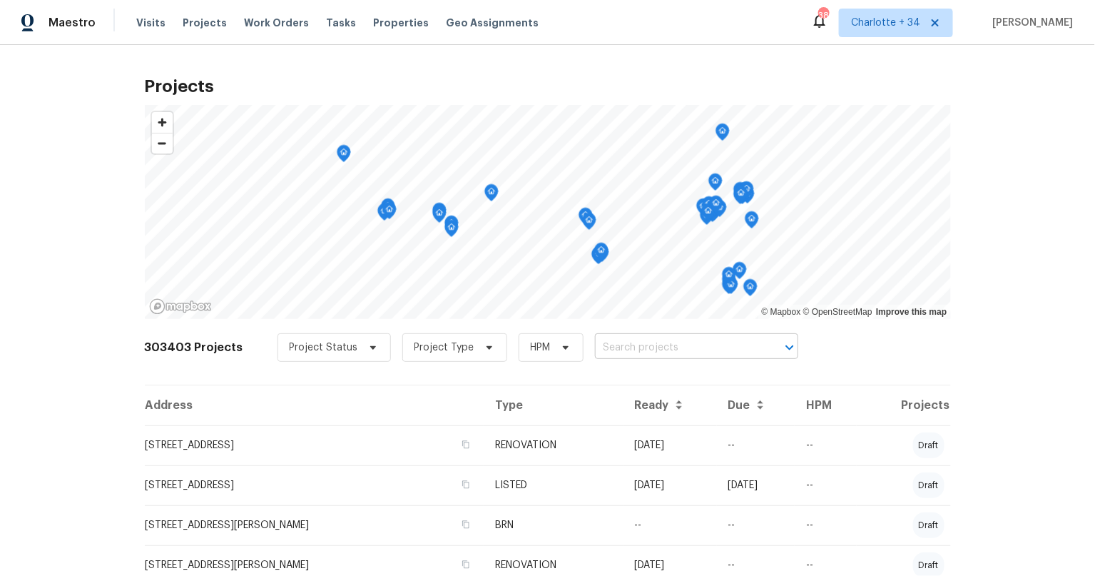
click at [629, 344] on input "text" at bounding box center [676, 348] width 163 height 22
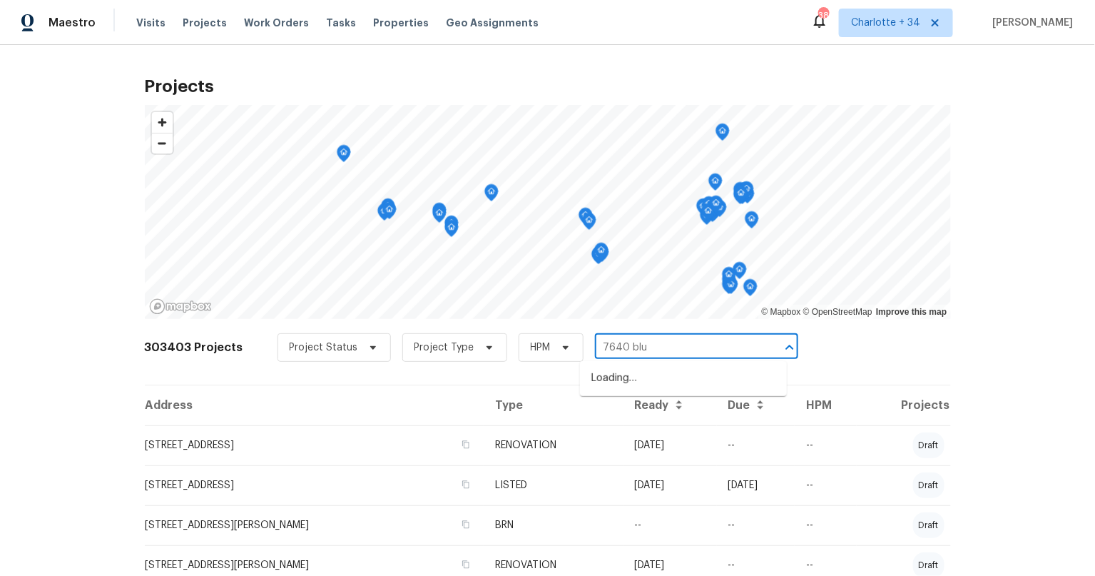
type input "7640 blue"
click at [654, 371] on li "7640 Blue Spring Dr, Land O Lakes, FL 34637" at bounding box center [683, 379] width 207 height 24
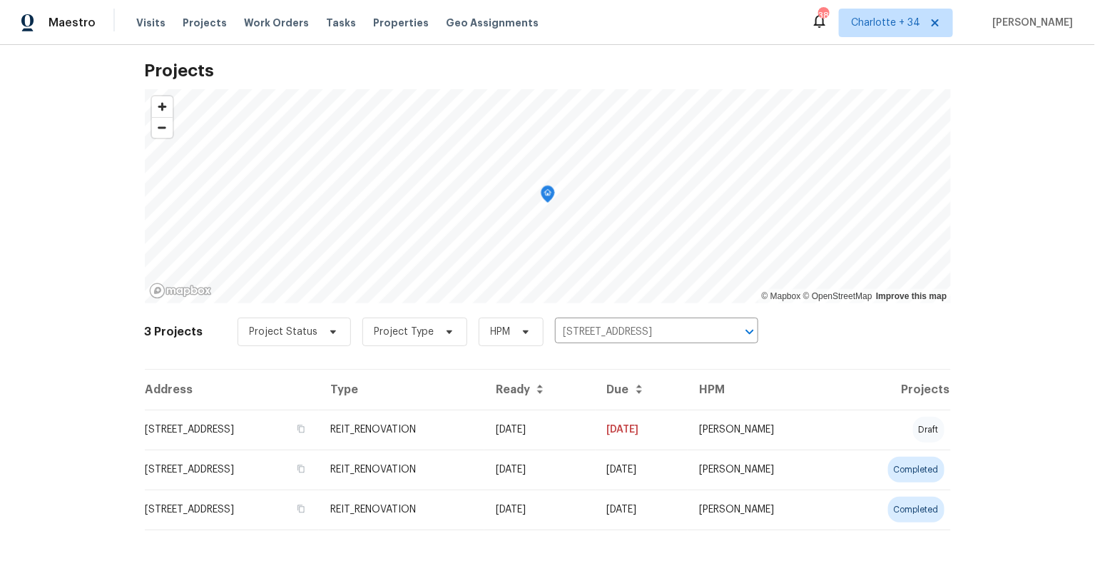
scroll to position [26, 0]
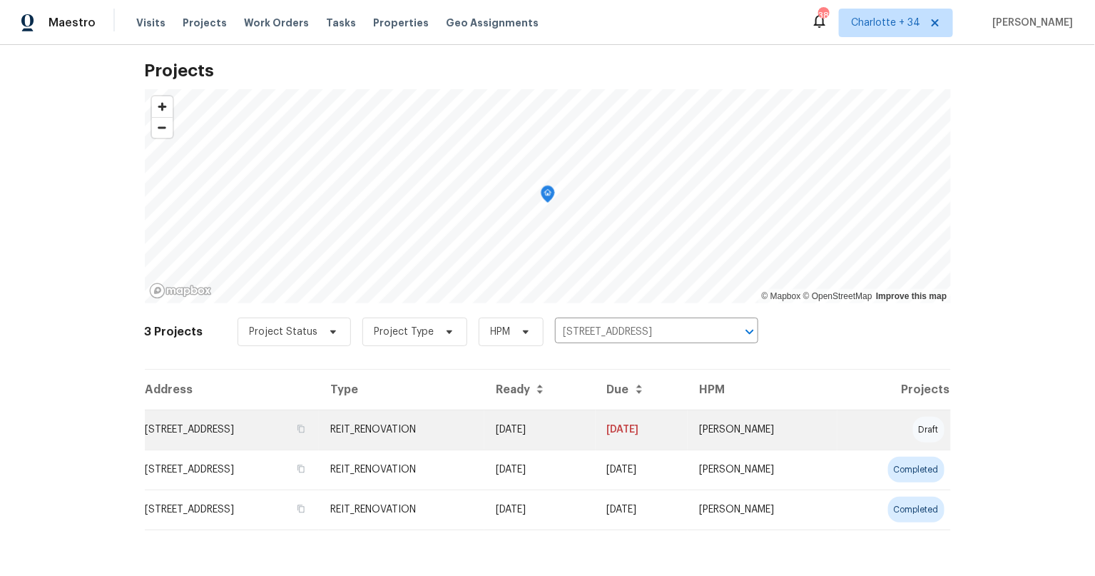
click at [275, 415] on td "7640 Blue Spring Dr, Land O Lakes, FL 34637" at bounding box center [232, 429] width 174 height 40
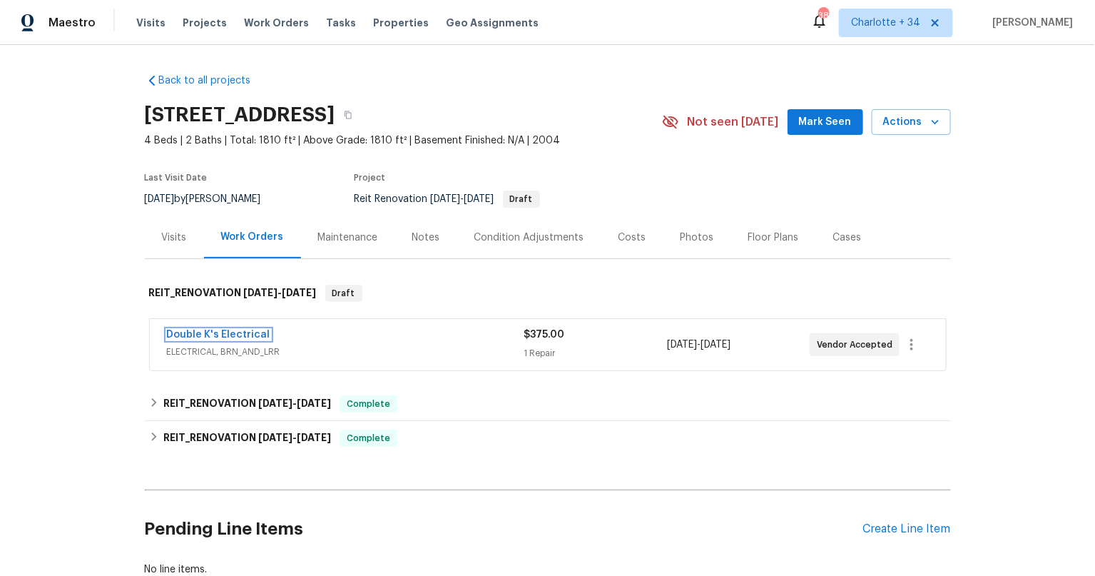
click at [255, 332] on link "Double K's Electrical" at bounding box center [218, 334] width 103 height 10
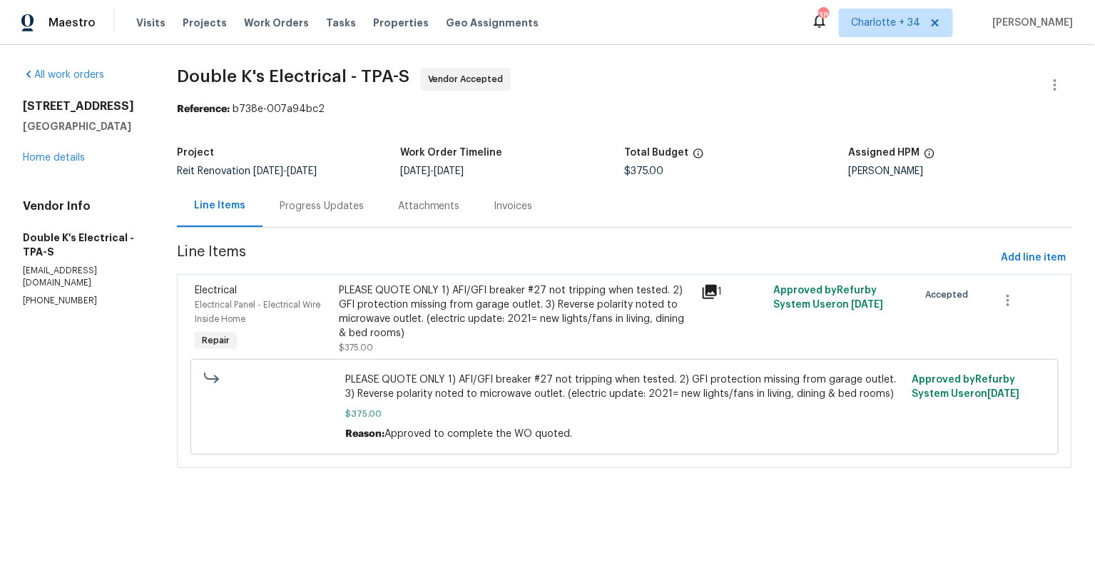
click at [338, 201] on div "Progress Updates" at bounding box center [322, 206] width 84 height 14
